Goal: Check status: Check status

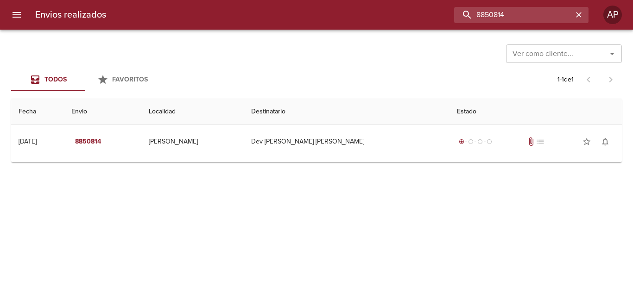
click at [557, 16] on input "8850814" at bounding box center [513, 15] width 119 height 16
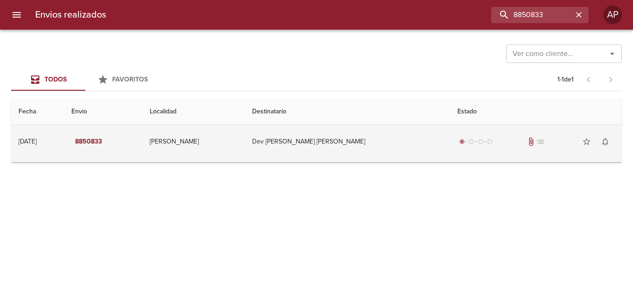
drag, startPoint x: 409, startPoint y: 130, endPoint x: 400, endPoint y: 130, distance: 9.3
click at [409, 131] on td "Dev [PERSON_NAME] [PERSON_NAME]" at bounding box center [347, 141] width 205 height 33
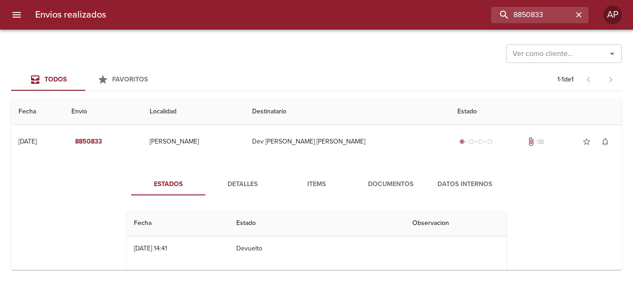
click at [389, 175] on button "Documentos" at bounding box center [390, 184] width 74 height 22
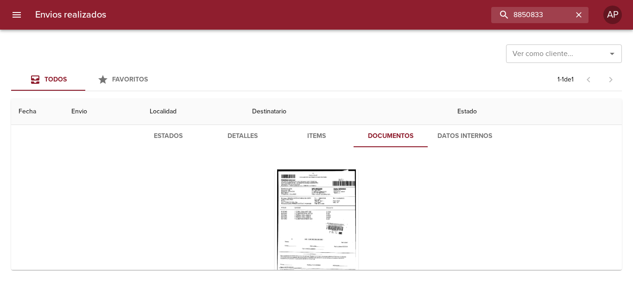
scroll to position [90, 0]
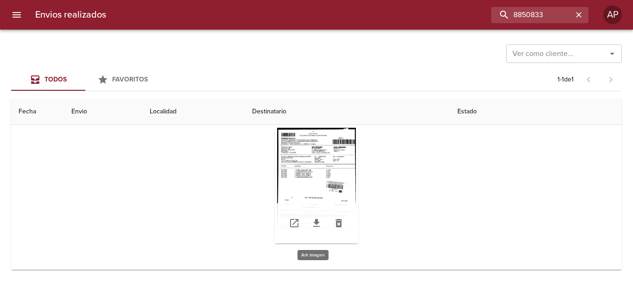
click at [318, 176] on div "Tabla de envíos del cliente" at bounding box center [316, 186] width 83 height 116
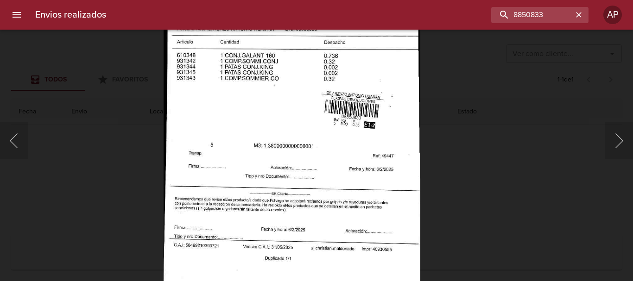
click at [507, 201] on div "Lightbox" at bounding box center [316, 140] width 633 height 281
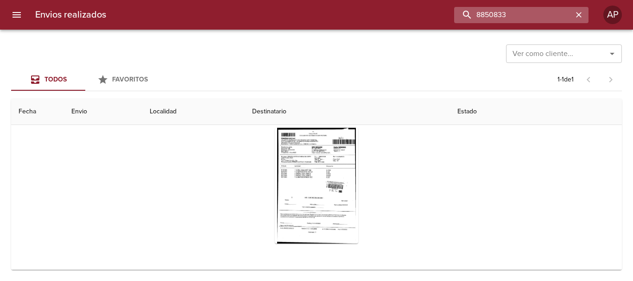
click at [559, 18] on input "8850833" at bounding box center [513, 15] width 119 height 16
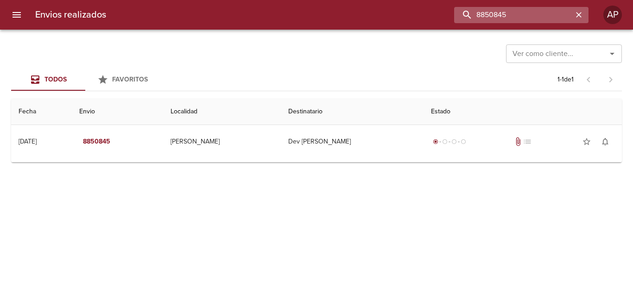
scroll to position [0, 0]
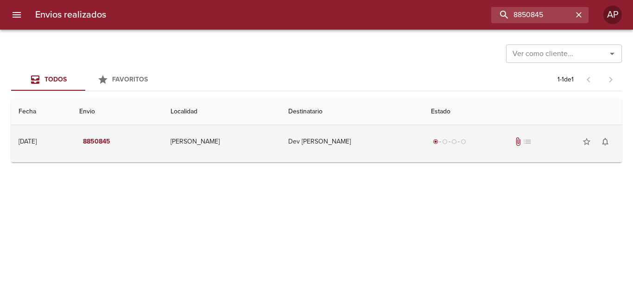
click at [502, 148] on div "radio_button_checked radio_button_unchecked radio_button_unchecked radio_button…" at bounding box center [522, 141] width 183 height 19
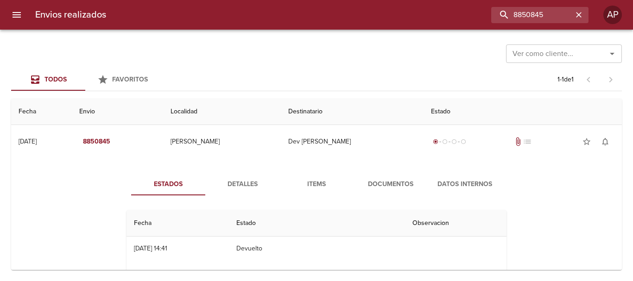
click at [413, 183] on span "Documentos" at bounding box center [390, 185] width 63 height 12
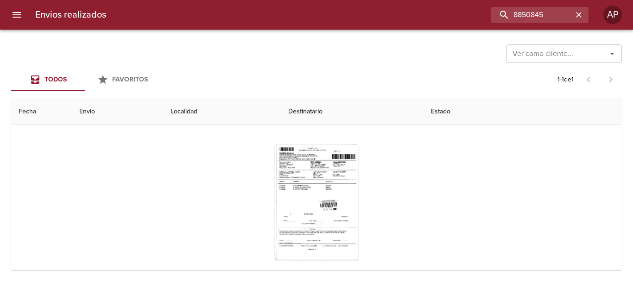
scroll to position [90, 0]
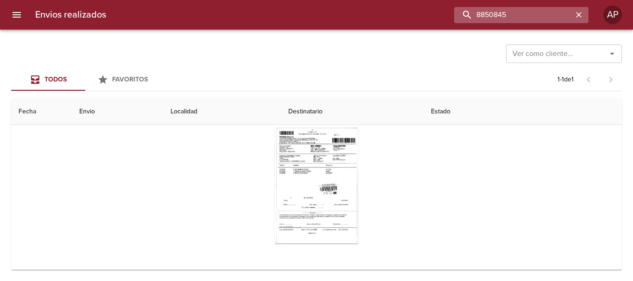
click at [559, 11] on input "8850845" at bounding box center [513, 15] width 119 height 16
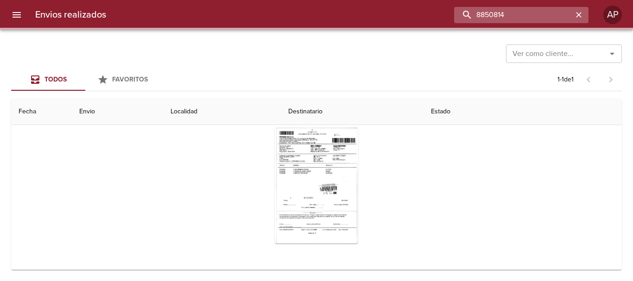
scroll to position [0, 0]
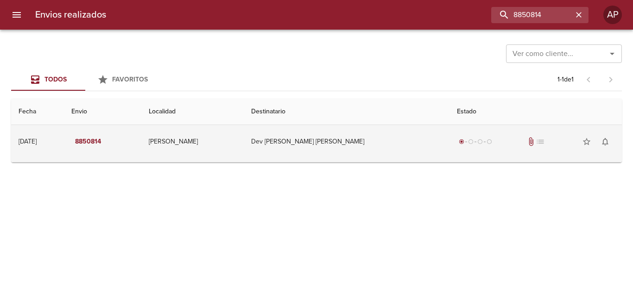
click at [502, 143] on div "radio_button_checked radio_button_unchecked radio_button_unchecked radio_button…" at bounding box center [535, 141] width 157 height 19
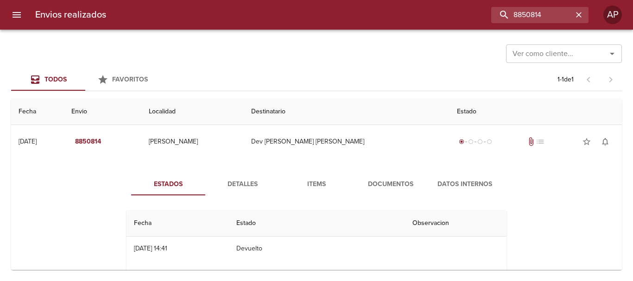
click at [405, 180] on span "Documentos" at bounding box center [390, 185] width 63 height 12
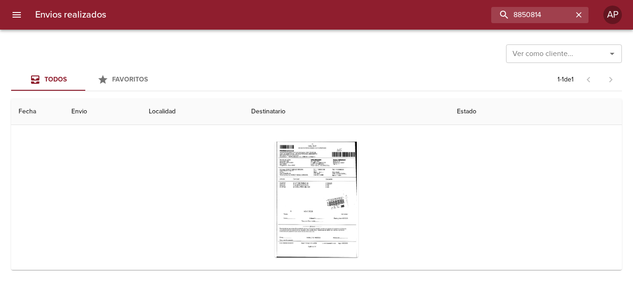
scroll to position [90, 0]
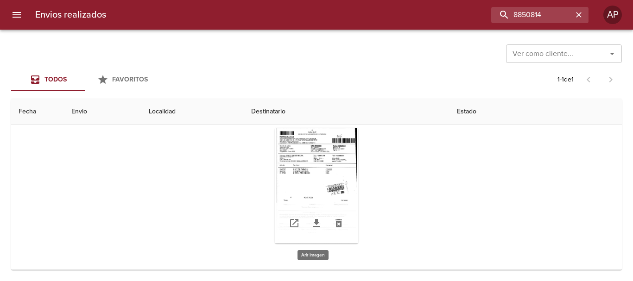
click at [326, 174] on div "Tabla de envíos del cliente" at bounding box center [316, 186] width 83 height 116
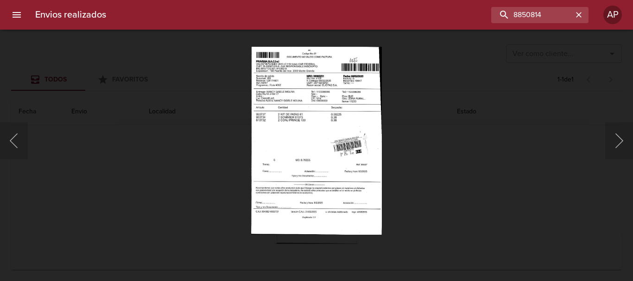
click at [453, 194] on div "Lightbox" at bounding box center [316, 140] width 633 height 281
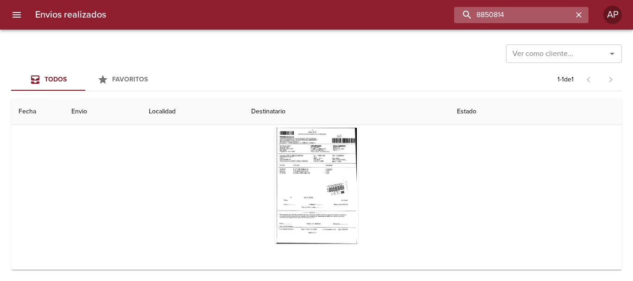
click at [553, 15] on input "8850814" at bounding box center [513, 15] width 119 height 16
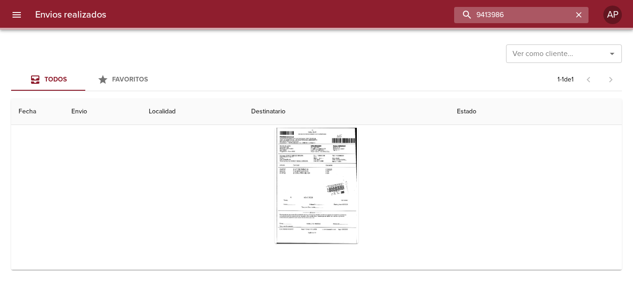
scroll to position [0, 0]
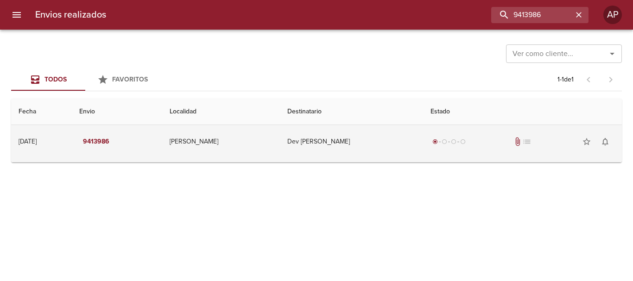
click at [505, 128] on td "radio_button_checked radio_button_unchecked radio_button_unchecked radio_button…" at bounding box center [522, 141] width 199 height 33
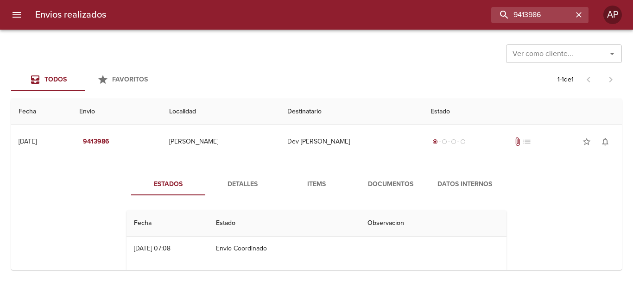
click at [395, 187] on span "Documentos" at bounding box center [390, 185] width 63 height 12
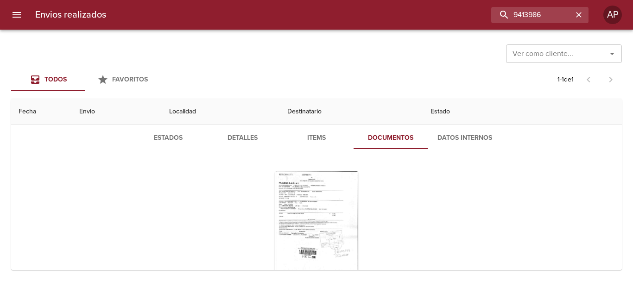
scroll to position [90, 0]
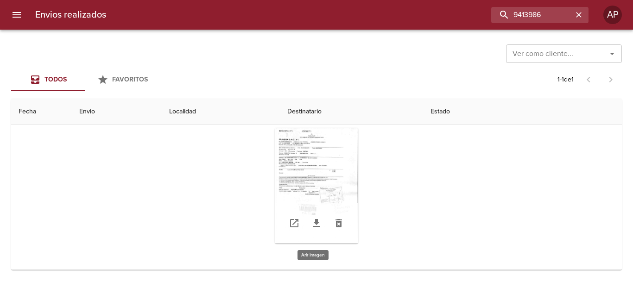
click at [337, 176] on div "Tabla de envíos del cliente" at bounding box center [316, 186] width 83 height 116
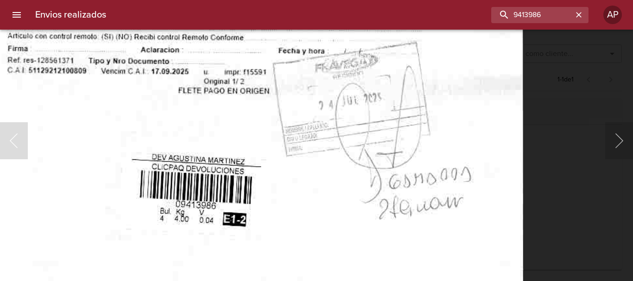
drag, startPoint x: 533, startPoint y: 230, endPoint x: 526, endPoint y: 229, distance: 6.5
click at [527, 229] on div "Lightbox" at bounding box center [316, 140] width 633 height 281
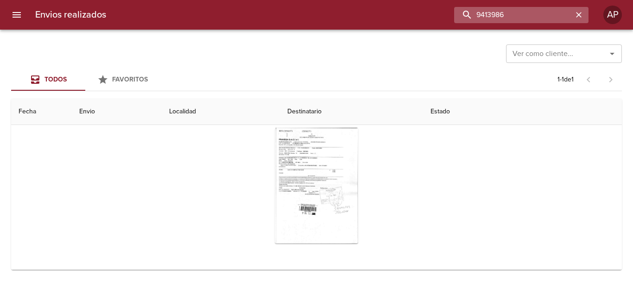
click at [554, 20] on input "9413986" at bounding box center [513, 15] width 119 height 16
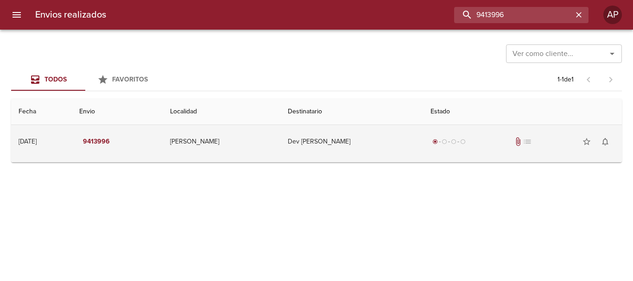
scroll to position [0, 0]
click at [482, 137] on div "radio_button_checked radio_button_unchecked radio_button_unchecked radio_button…" at bounding box center [522, 141] width 184 height 19
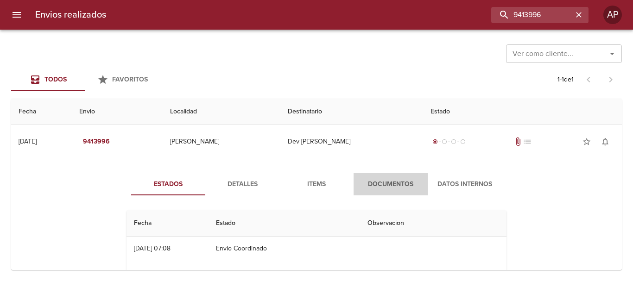
click at [408, 185] on span "Documentos" at bounding box center [390, 185] width 63 height 12
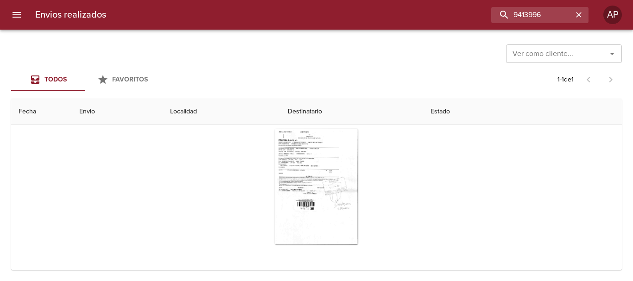
scroll to position [90, 0]
click at [549, 13] on input "9413996" at bounding box center [513, 15] width 119 height 16
click at [548, 13] on input "9413996" at bounding box center [513, 15] width 119 height 16
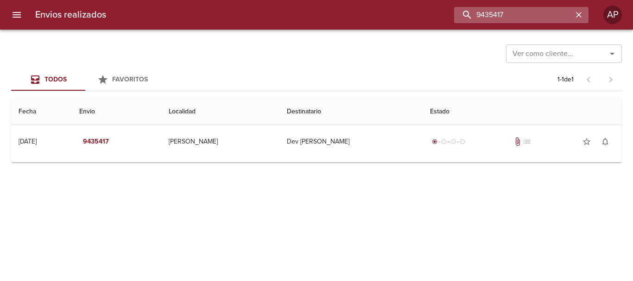
scroll to position [0, 0]
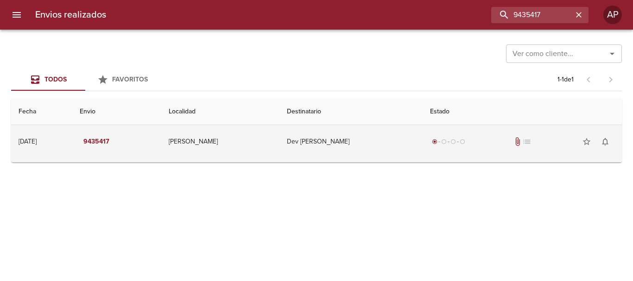
drag, startPoint x: 490, startPoint y: 130, endPoint x: 491, endPoint y: 125, distance: 5.1
click at [491, 131] on td "radio_button_checked radio_button_unchecked radio_button_unchecked radio_button…" at bounding box center [521, 141] width 199 height 33
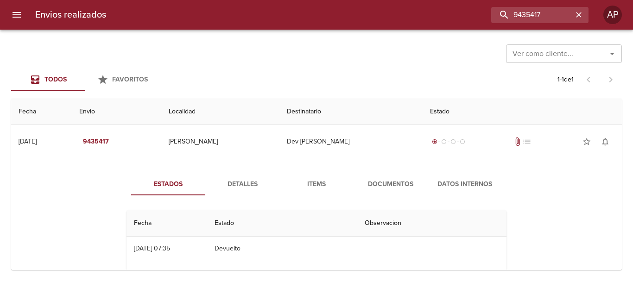
click at [395, 172] on div "Estados Detalles Items Documentos Datos Internos Fecha Estado Observacion 01/08…" at bounding box center [317, 268] width 596 height 213
click at [396, 179] on span "Documentos" at bounding box center [390, 185] width 63 height 12
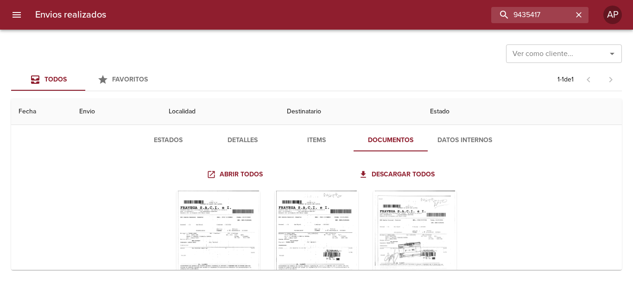
scroll to position [107, 0]
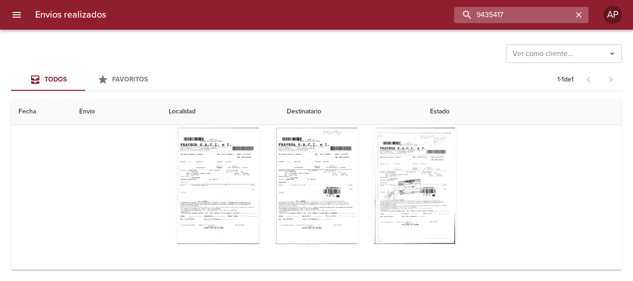
click at [553, 18] on input "9435417" at bounding box center [513, 15] width 119 height 16
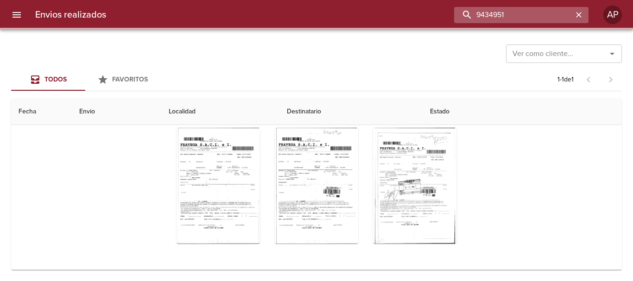
scroll to position [0, 0]
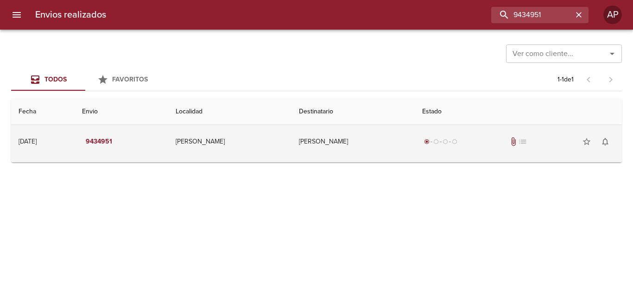
click at [480, 144] on div "radio_button_checked radio_button_unchecked radio_button_unchecked radio_button…" at bounding box center [518, 141] width 192 height 19
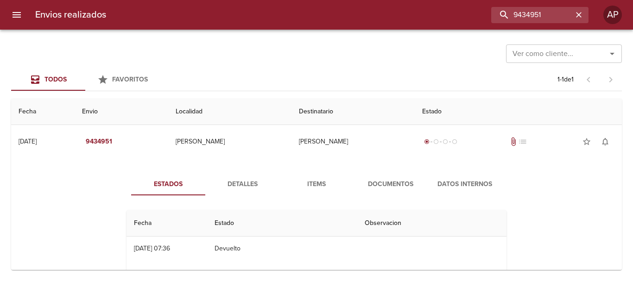
click at [402, 183] on span "Documentos" at bounding box center [390, 185] width 63 height 12
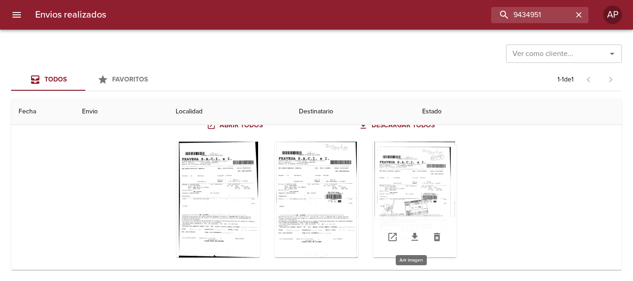
scroll to position [107, 0]
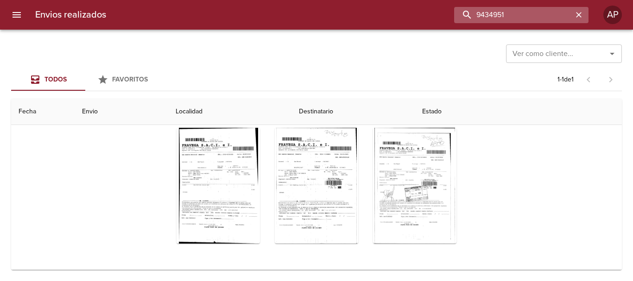
click at [562, 16] on input "9434951" at bounding box center [513, 15] width 119 height 16
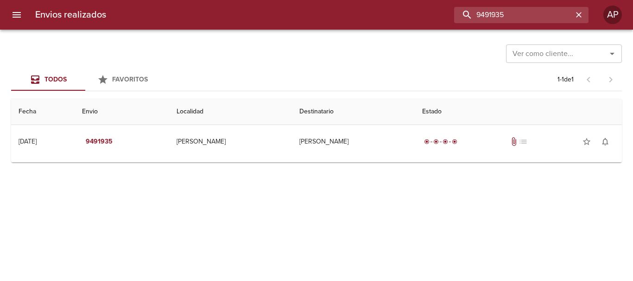
scroll to position [0, 0]
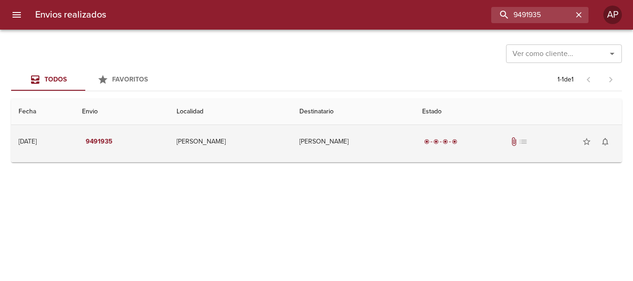
click at [494, 145] on div "radio_button_checked radio_button_checked radio_button_checked radio_button_che…" at bounding box center [518, 141] width 192 height 19
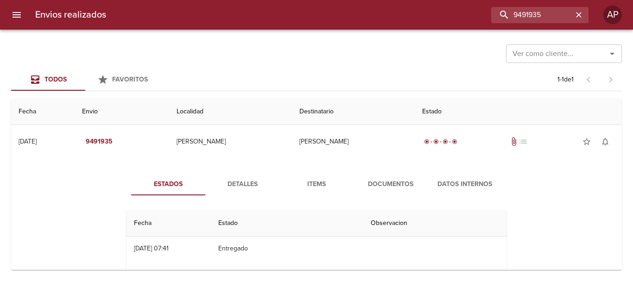
click at [433, 184] on span "Datos Internos" at bounding box center [464, 185] width 63 height 12
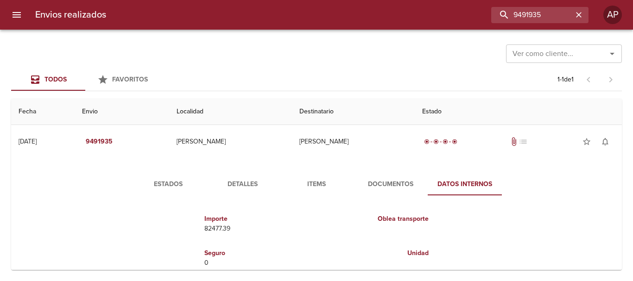
click at [401, 186] on span "Documentos" at bounding box center [390, 185] width 63 height 12
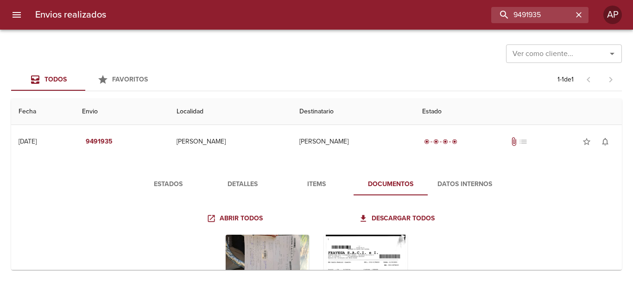
scroll to position [107, 0]
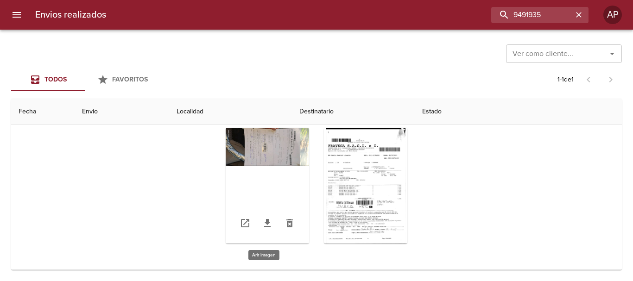
click at [277, 145] on div "Tabla de envíos del cliente" at bounding box center [267, 186] width 83 height 116
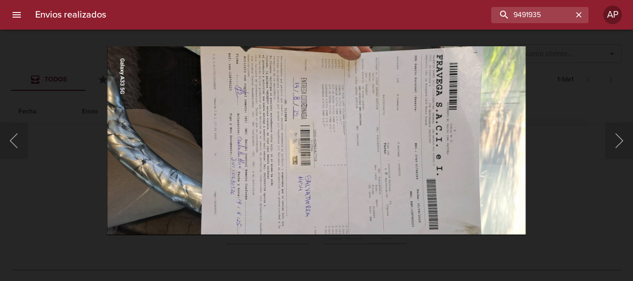
click at [534, 196] on div "Lightbox" at bounding box center [316, 140] width 633 height 281
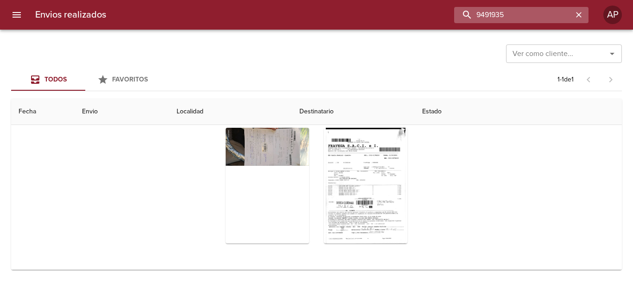
click at [559, 17] on input "9491935" at bounding box center [513, 15] width 119 height 16
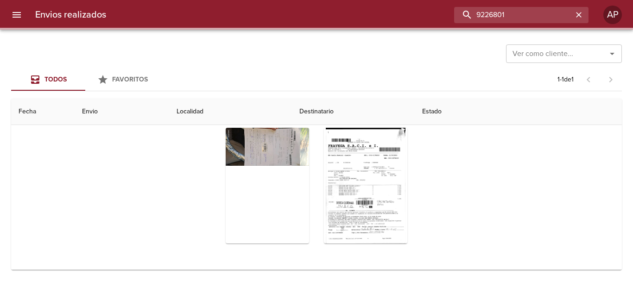
scroll to position [0, 0]
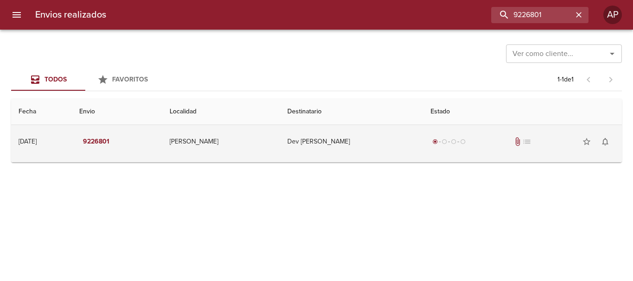
click at [497, 137] on div "radio_button_checked radio_button_unchecked radio_button_unchecked radio_button…" at bounding box center [522, 141] width 184 height 19
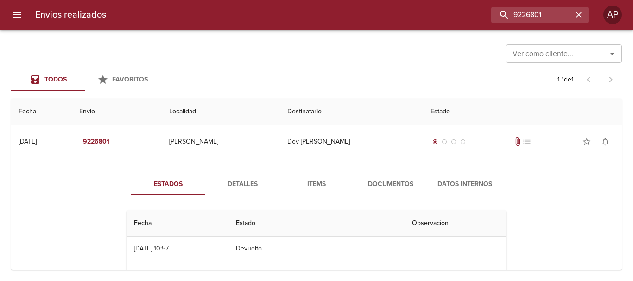
click at [400, 182] on span "Documentos" at bounding box center [390, 185] width 63 height 12
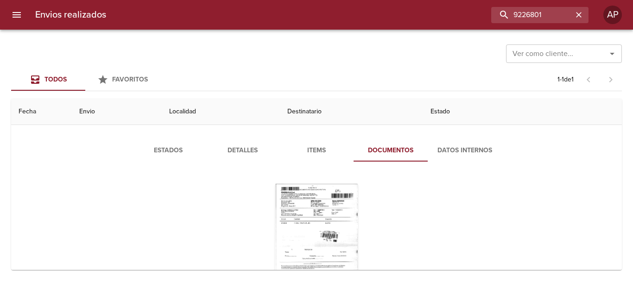
scroll to position [90, 0]
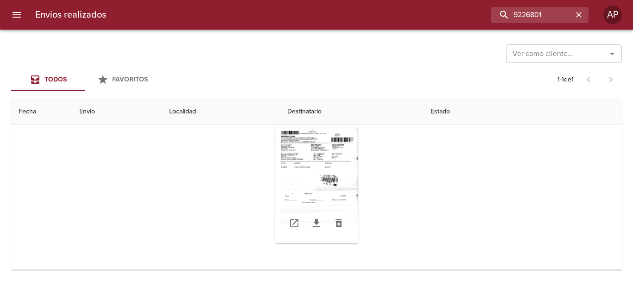
click at [346, 176] on div "Tabla de envíos del cliente" at bounding box center [316, 186] width 83 height 116
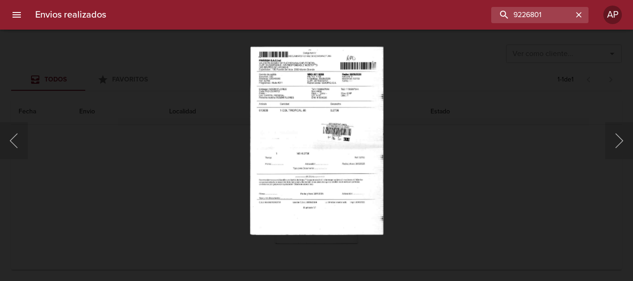
click at [424, 189] on div "Lightbox" at bounding box center [316, 140] width 633 height 281
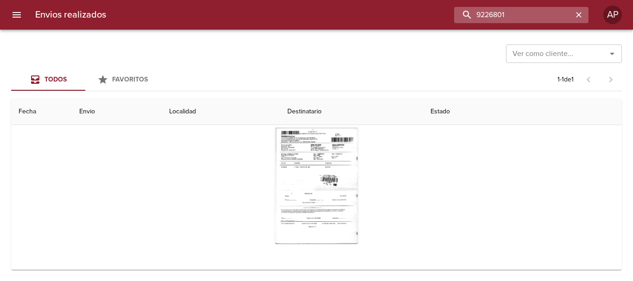
click at [557, 13] on input "9226801" at bounding box center [513, 15] width 119 height 16
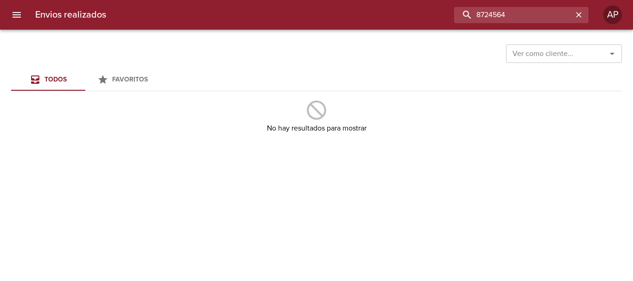
drag, startPoint x: 514, startPoint y: 21, endPoint x: 437, endPoint y: 27, distance: 77.6
click at [437, 27] on div "Envios realizados 8724564 AP" at bounding box center [316, 15] width 633 height 30
click at [526, 12] on input "8724564" at bounding box center [513, 15] width 119 height 16
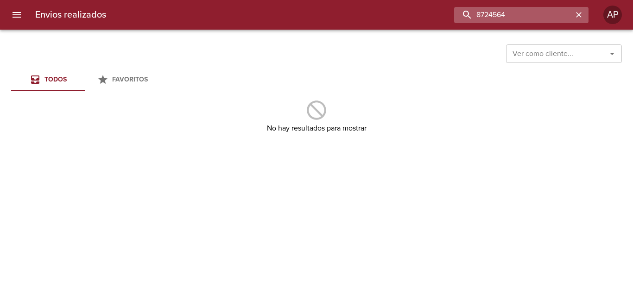
click at [526, 12] on input "8724564" at bounding box center [513, 15] width 119 height 16
type input "7609465"
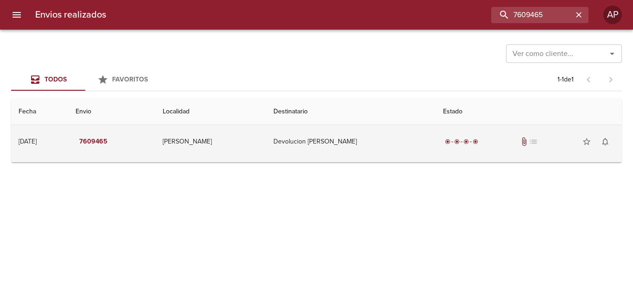
click at [409, 143] on td "Devolucion [PERSON_NAME]" at bounding box center [351, 141] width 170 height 33
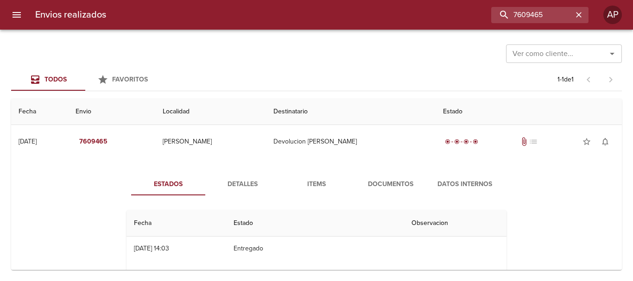
click at [414, 176] on button "Documentos" at bounding box center [390, 184] width 74 height 22
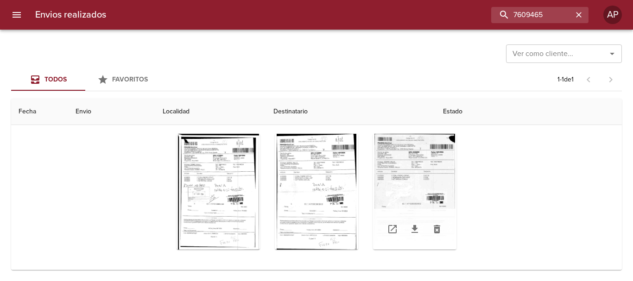
scroll to position [107, 0]
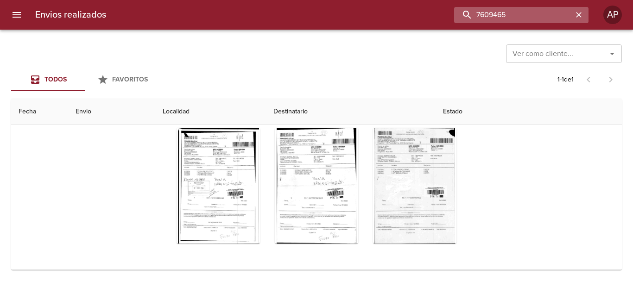
click at [559, 19] on input "7609465" at bounding box center [513, 15] width 119 height 16
click at [602, 55] on div at bounding box center [605, 53] width 24 height 13
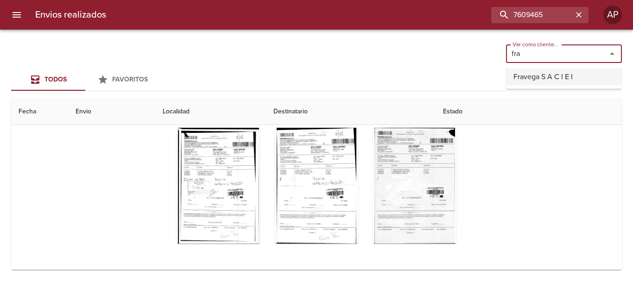
click at [577, 74] on li "Fravega S A C I E I" at bounding box center [564, 77] width 116 height 17
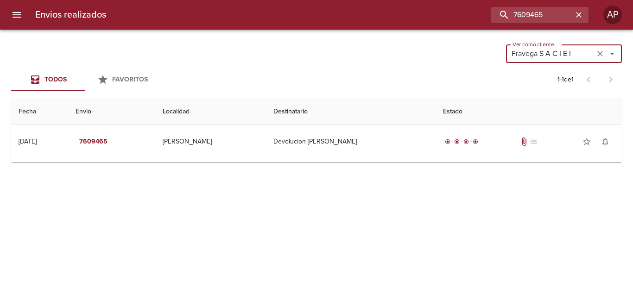
scroll to position [0, 0]
type input "Fravega S A C I E I"
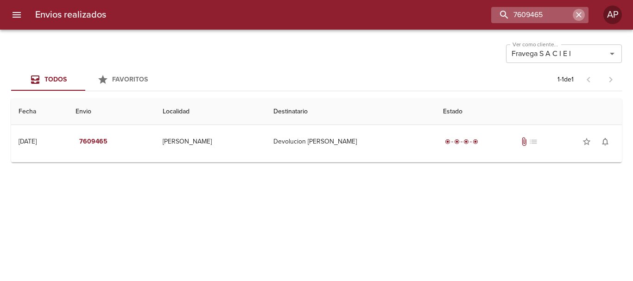
click at [578, 15] on icon "button" at bounding box center [579, 15] width 6 height 6
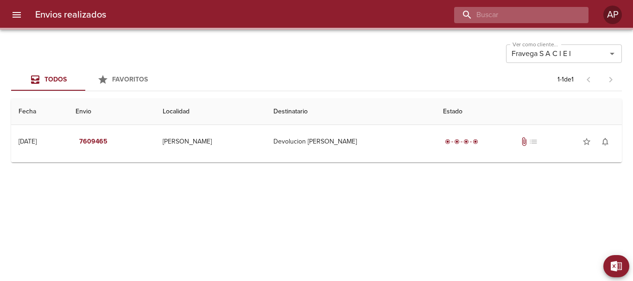
click at [555, 14] on input "buscar" at bounding box center [513, 15] width 119 height 16
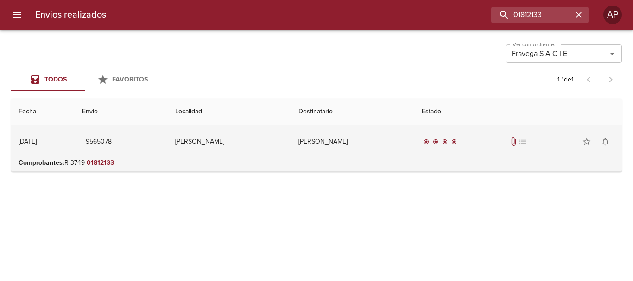
drag, startPoint x: 495, startPoint y: 138, endPoint x: 501, endPoint y: 136, distance: 5.8
click at [494, 138] on div "radio_button_checked radio_button_checked radio_button_checked radio_button_che…" at bounding box center [517, 141] width 193 height 19
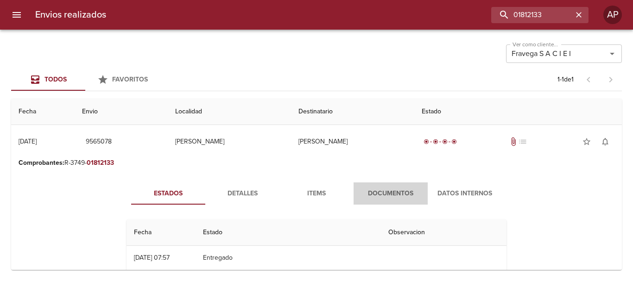
click at [412, 195] on span "Documentos" at bounding box center [390, 194] width 63 height 12
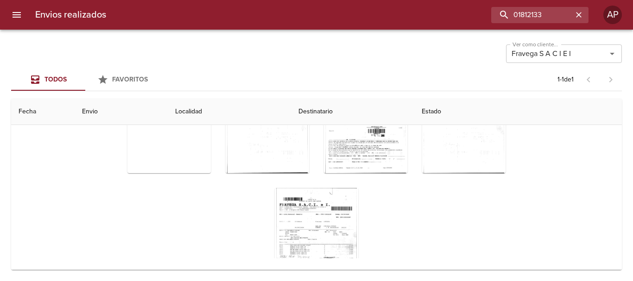
scroll to position [93, 0]
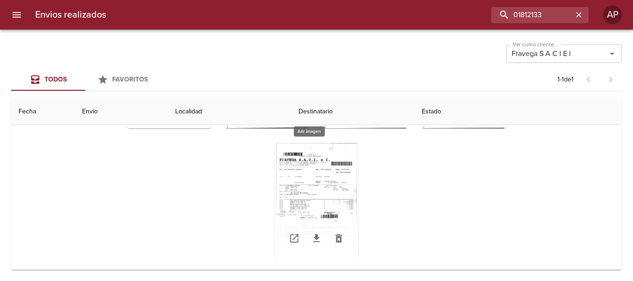
click at [303, 191] on div "Tabla de envíos del cliente" at bounding box center [316, 201] width 83 height 116
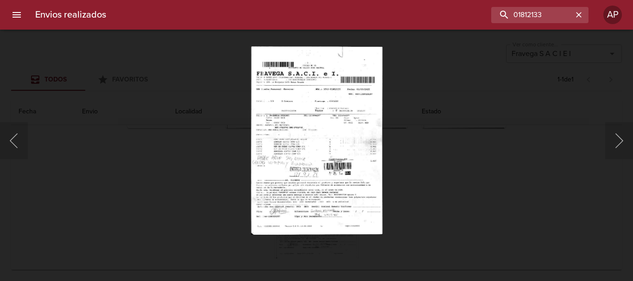
click at [514, 204] on div "Lightbox" at bounding box center [316, 140] width 633 height 281
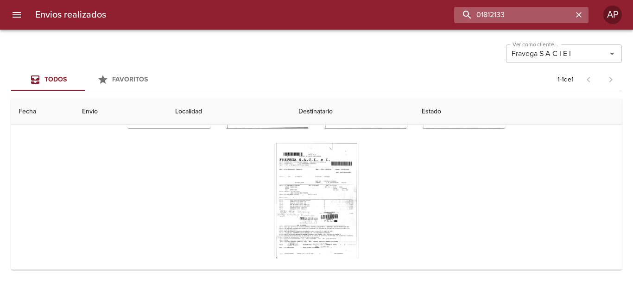
click at [555, 12] on input "01812133" at bounding box center [513, 15] width 119 height 16
click at [528, 13] on input "01812133" at bounding box center [513, 15] width 119 height 16
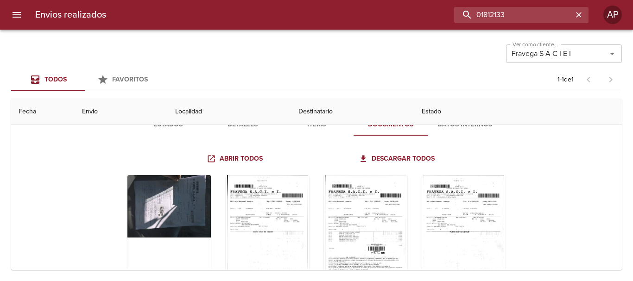
scroll to position [0, 0]
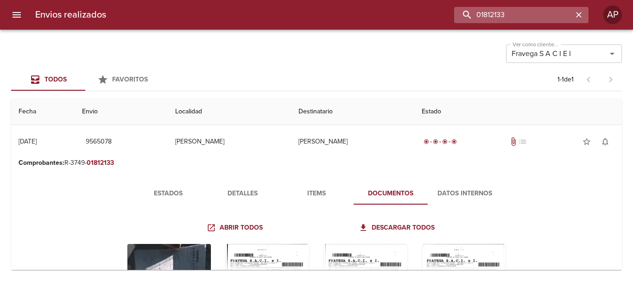
click at [521, 21] on input "01812133" at bounding box center [513, 15] width 119 height 16
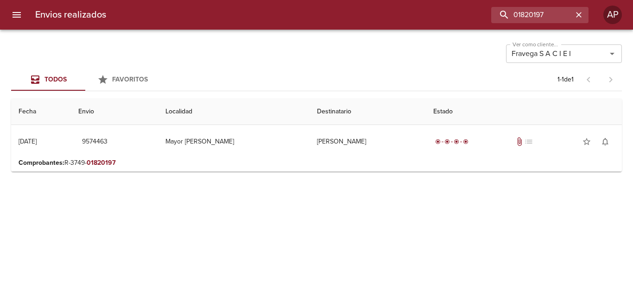
click at [460, 159] on p "Comprobantes : R-3749- 01820197" at bounding box center [317, 162] width 596 height 9
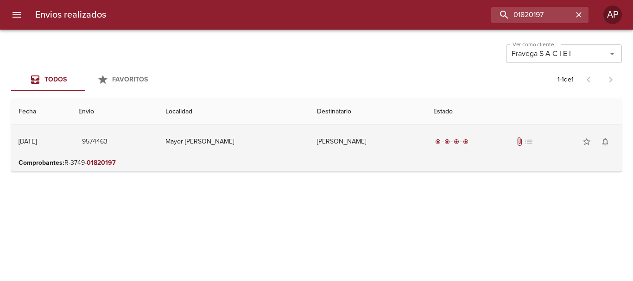
click at [480, 133] on div "radio_button_checked radio_button_checked radio_button_checked radio_button_che…" at bounding box center [523, 141] width 181 height 19
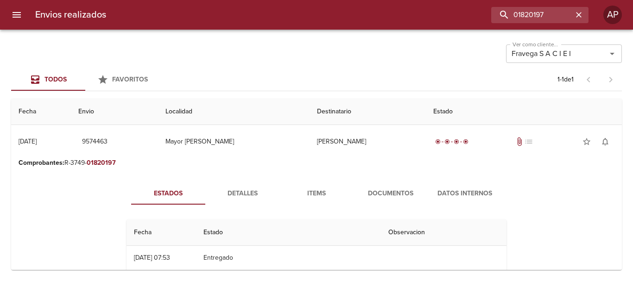
click at [393, 194] on span "Documentos" at bounding box center [390, 194] width 63 height 12
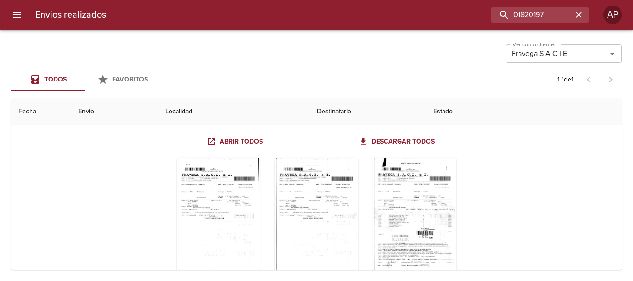
scroll to position [116, 0]
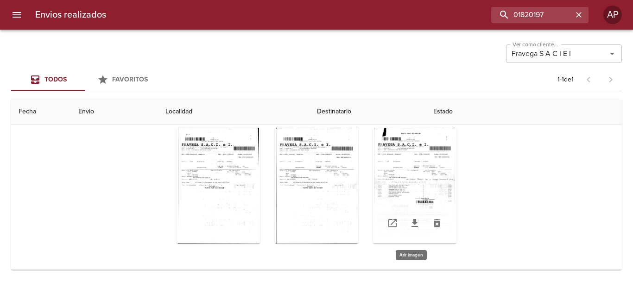
click at [428, 173] on div "Tabla de envíos del cliente" at bounding box center [414, 186] width 83 height 116
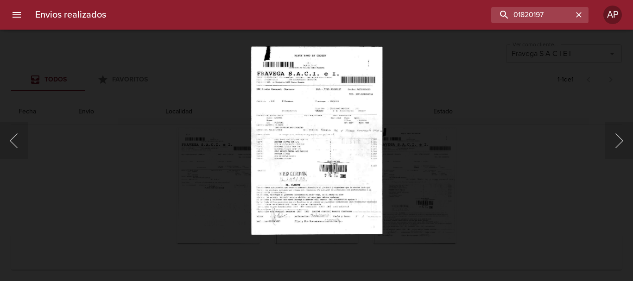
click at [502, 193] on div "Lightbox" at bounding box center [316, 140] width 633 height 281
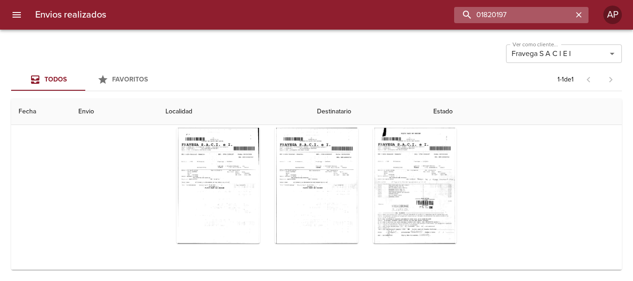
click at [560, 17] on input "01820197" at bounding box center [513, 15] width 119 height 16
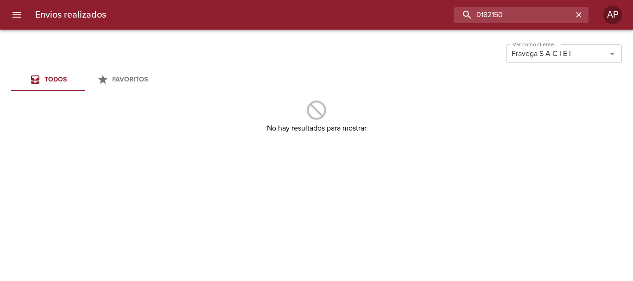
drag, startPoint x: 560, startPoint y: 17, endPoint x: 420, endPoint y: 22, distance: 140.4
click at [420, 22] on div "0182150" at bounding box center [350, 15] width 475 height 16
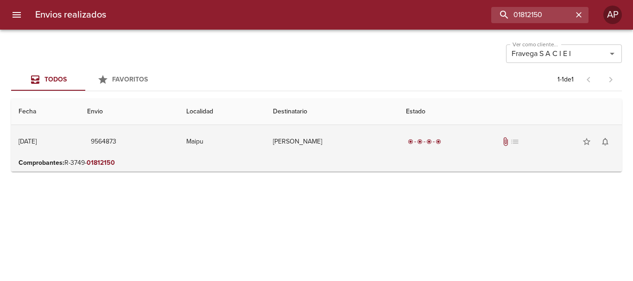
click at [475, 155] on td "radio_button_checked radio_button_checked radio_button_checked radio_button_che…" at bounding box center [509, 141] width 223 height 33
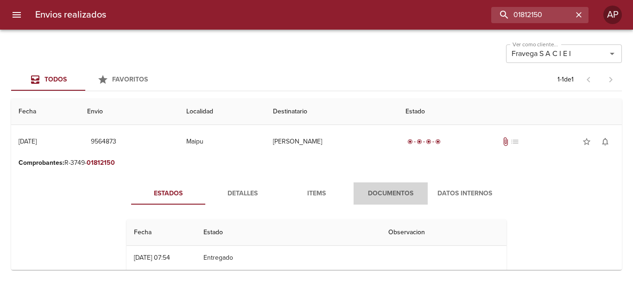
drag, startPoint x: 359, startPoint y: 195, endPoint x: 377, endPoint y: 192, distance: 17.8
click at [364, 194] on span "Documentos" at bounding box center [390, 194] width 63 height 12
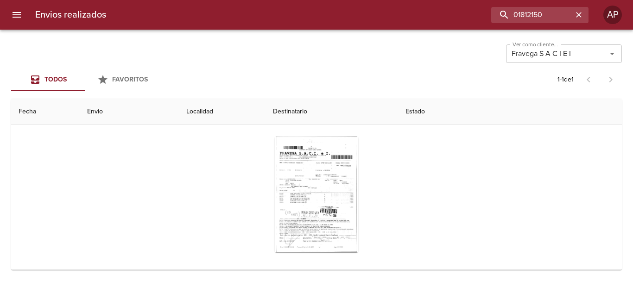
scroll to position [100, 0]
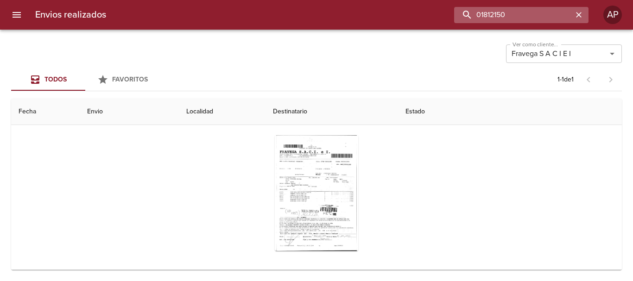
click at [556, 13] on input "01812150" at bounding box center [513, 15] width 119 height 16
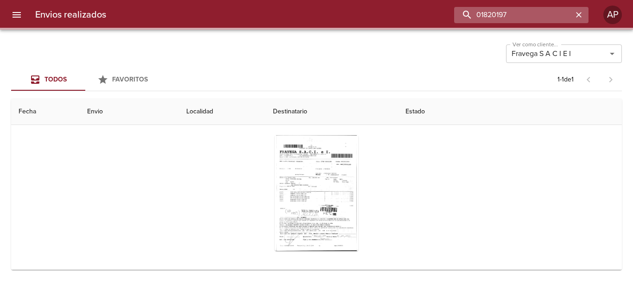
scroll to position [0, 0]
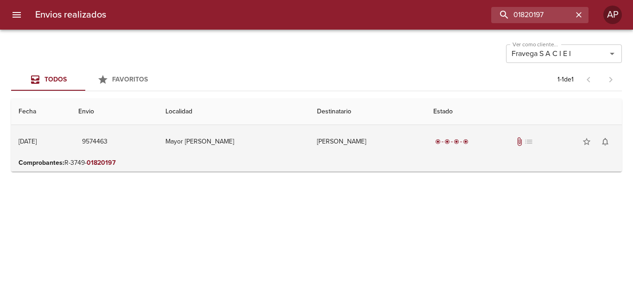
click at [478, 128] on td "radio_button_checked radio_button_checked radio_button_checked radio_button_che…" at bounding box center [524, 141] width 196 height 33
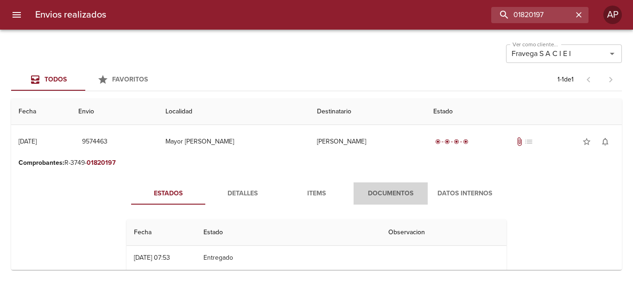
click at [407, 196] on span "Documentos" at bounding box center [390, 194] width 63 height 12
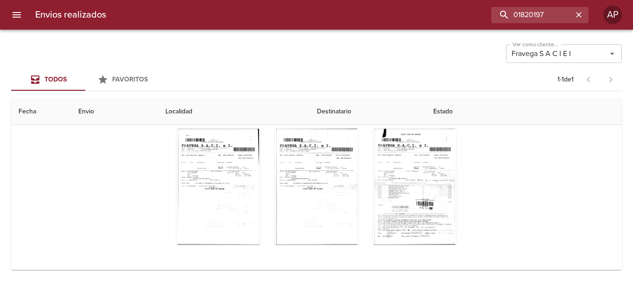
scroll to position [116, 0]
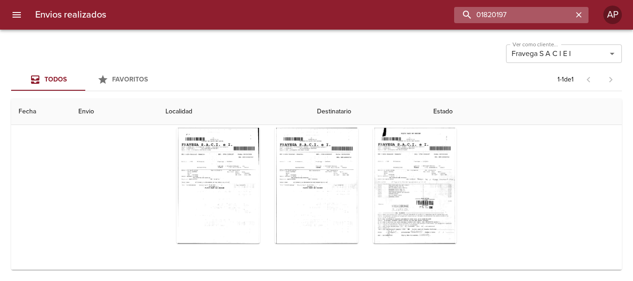
click at [555, 13] on input "01820197" at bounding box center [513, 15] width 119 height 16
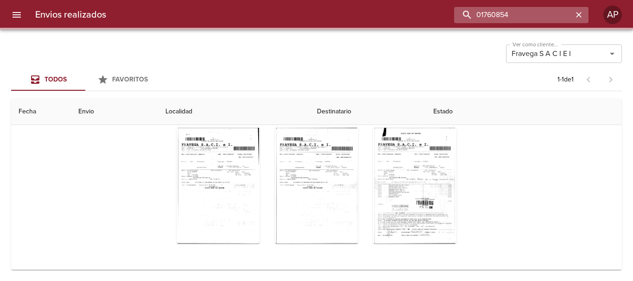
scroll to position [0, 0]
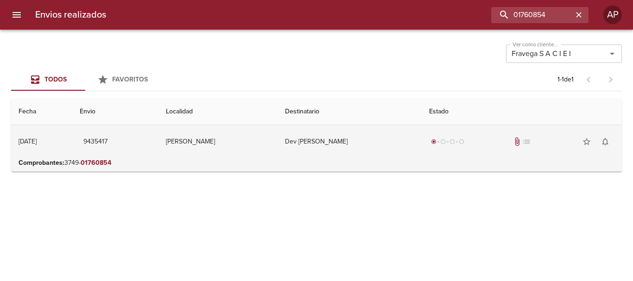
click at [508, 141] on div "radio_button_checked radio_button_unchecked radio_button_unchecked radio_button…" at bounding box center [521, 141] width 185 height 19
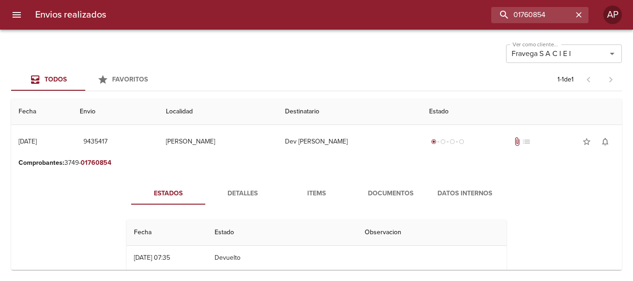
click at [393, 194] on span "Documentos" at bounding box center [390, 194] width 63 height 12
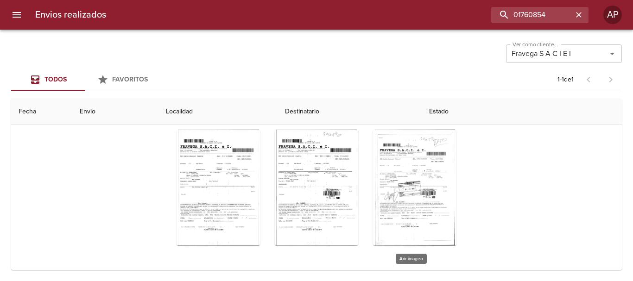
scroll to position [116, 0]
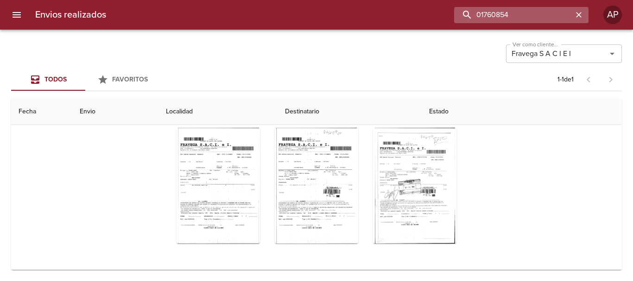
click at [565, 15] on input "01760854" at bounding box center [513, 15] width 119 height 16
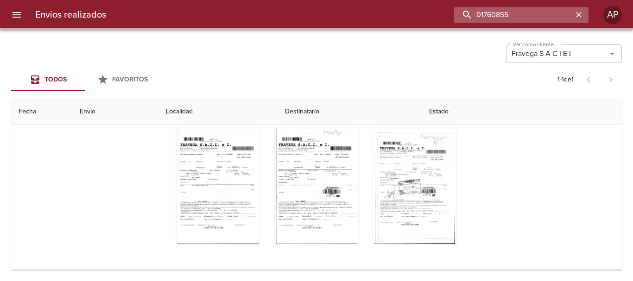
scroll to position [0, 0]
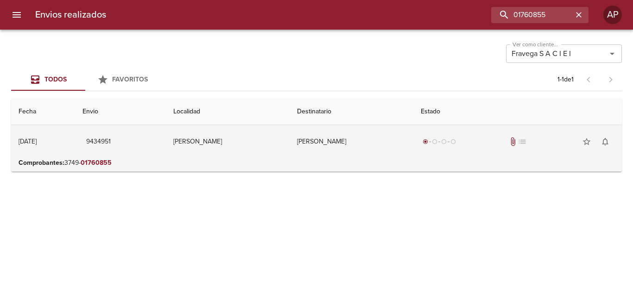
click at [490, 130] on td "radio_button_checked radio_button_unchecked radio_button_unchecked radio_button…" at bounding box center [517, 141] width 208 height 33
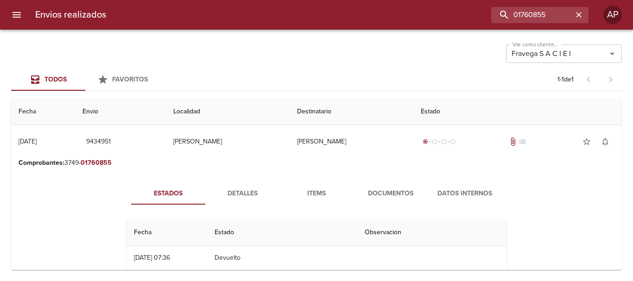
click at [379, 193] on span "Documentos" at bounding box center [390, 194] width 63 height 12
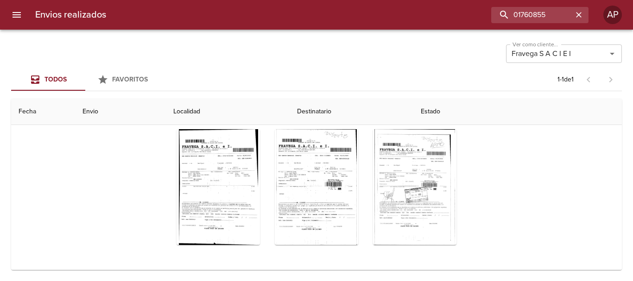
scroll to position [116, 0]
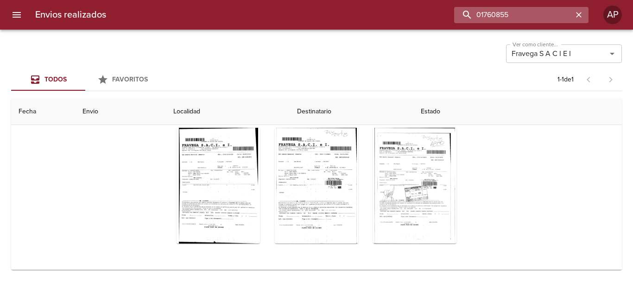
click at [561, 17] on input "01760855" at bounding box center [513, 15] width 119 height 16
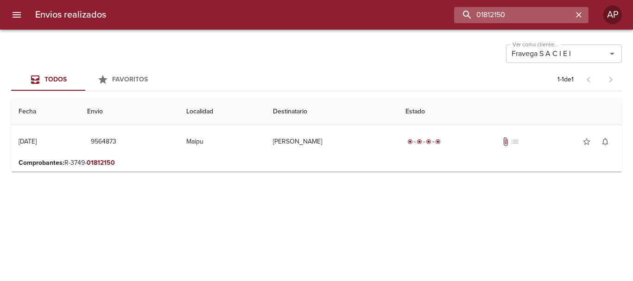
scroll to position [0, 0]
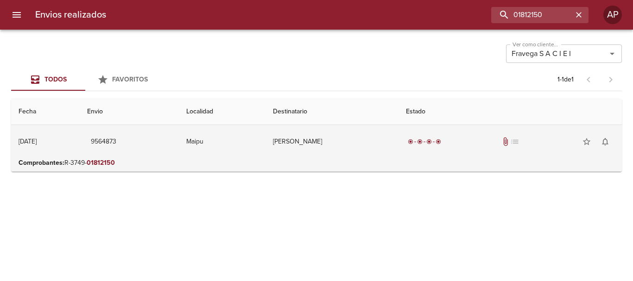
click at [477, 133] on div "radio_button_checked radio_button_checked radio_button_checked radio_button_che…" at bounding box center [510, 141] width 208 height 19
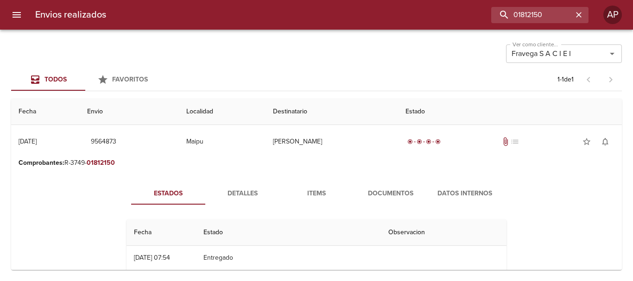
click at [400, 187] on button "Documentos" at bounding box center [390, 193] width 74 height 22
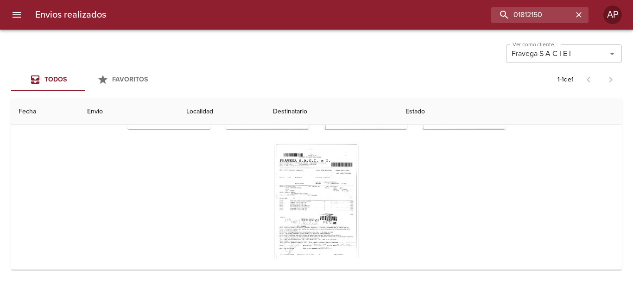
scroll to position [100, 0]
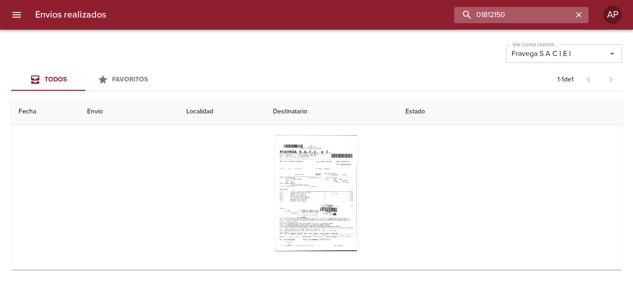
click at [550, 13] on input "01812150" at bounding box center [513, 15] width 119 height 16
click at [552, 13] on input "01812150" at bounding box center [513, 15] width 119 height 16
drag, startPoint x: 552, startPoint y: 13, endPoint x: 559, endPoint y: 20, distance: 10.5
click at [559, 20] on input "01812150" at bounding box center [513, 15] width 119 height 16
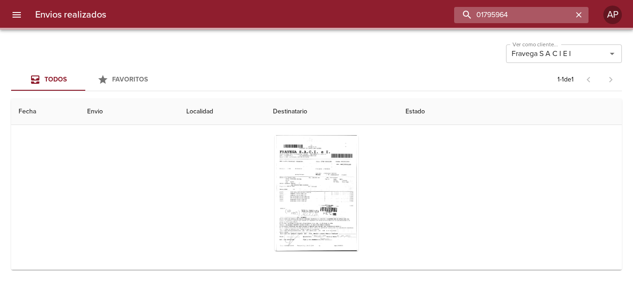
scroll to position [0, 0]
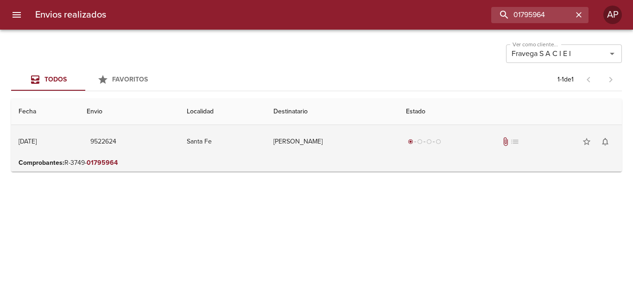
click at [476, 150] on div "radio_button_checked radio_button_unchecked radio_button_unchecked radio_button…" at bounding box center [510, 141] width 208 height 19
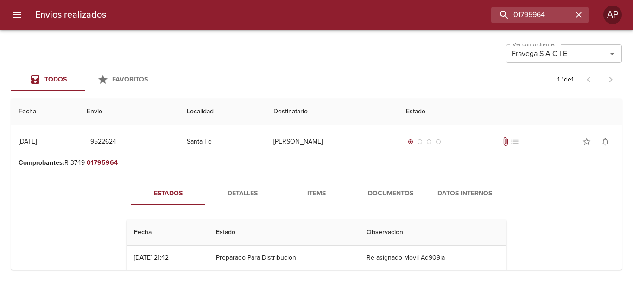
click at [387, 203] on button "Documentos" at bounding box center [390, 193] width 74 height 22
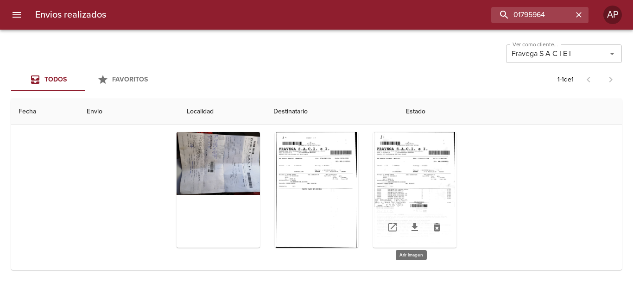
scroll to position [116, 0]
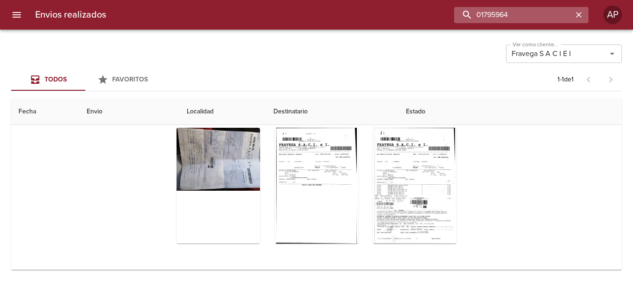
click at [558, 13] on input "01795964" at bounding box center [513, 15] width 119 height 16
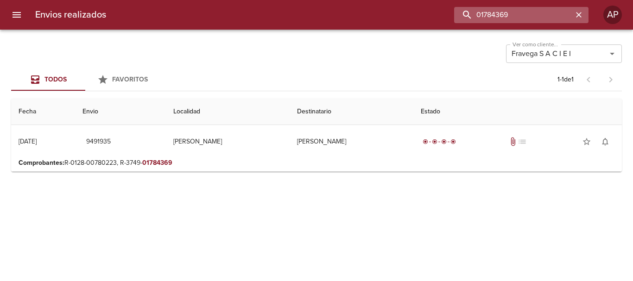
scroll to position [0, 0]
click at [438, 161] on p "Comprobantes : R-0128-00780223, R-3749- 01784369" at bounding box center [317, 162] width 596 height 9
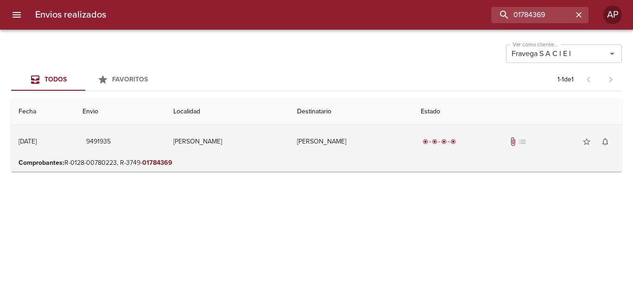
click at [396, 139] on td "[PERSON_NAME]" at bounding box center [351, 141] width 124 height 33
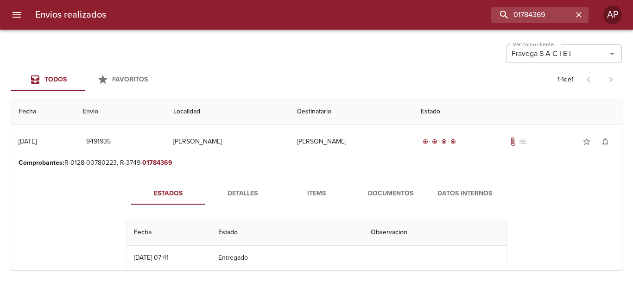
drag, startPoint x: 344, startPoint y: 207, endPoint x: 345, endPoint y: 201, distance: 7.1
click at [365, 190] on span "Documentos" at bounding box center [390, 194] width 63 height 12
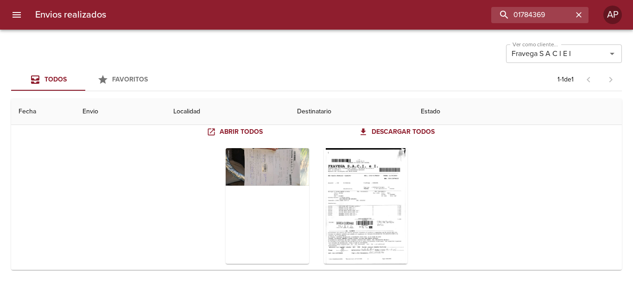
scroll to position [116, 0]
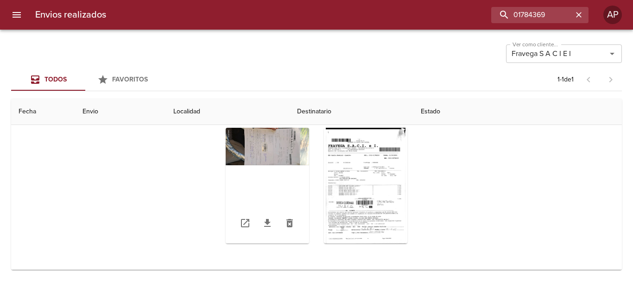
click at [254, 157] on div "Tabla de envíos del cliente" at bounding box center [267, 186] width 83 height 116
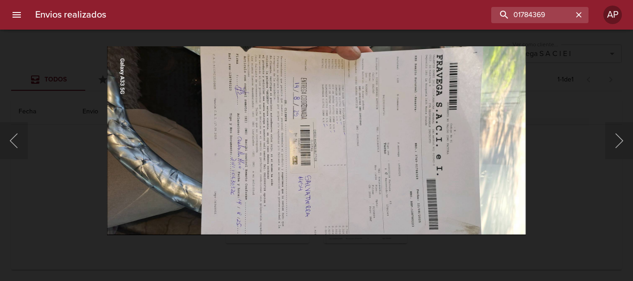
click at [608, 182] on div "Lightbox" at bounding box center [316, 140] width 633 height 281
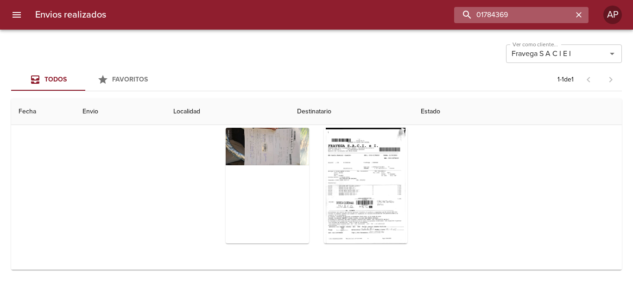
click at [558, 22] on input "01784369" at bounding box center [513, 15] width 119 height 16
click at [547, 13] on input "01784369" at bounding box center [513, 15] width 119 height 16
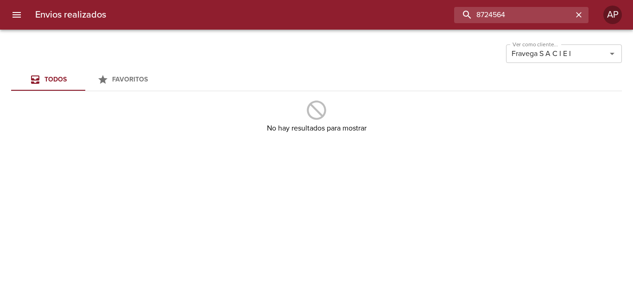
drag, startPoint x: 524, startPoint y: 17, endPoint x: 420, endPoint y: 15, distance: 103.7
click at [420, 15] on div "8724564" at bounding box center [350, 15] width 475 height 16
type input "00088010"
click at [577, 14] on icon "button" at bounding box center [579, 15] width 6 height 6
